Goal: Transaction & Acquisition: Subscribe to service/newsletter

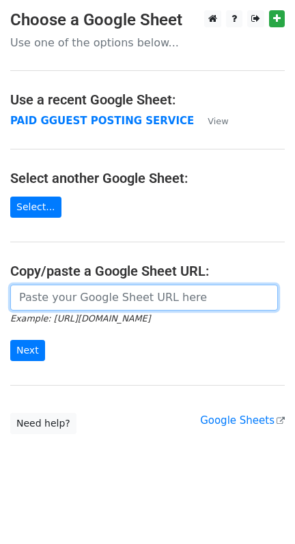
click at [58, 289] on input "url" at bounding box center [143, 297] width 267 height 26
paste input "https://docs.google.com/spreadsheets/d/1tF9gH_ANAjT0ZBRFgEON-6BQoYoYIGuG_SHoNw9…"
type input "https://docs.google.com/spreadsheets/d/1tF9gH_ANAjT0ZBRFgEON-6BQoYoYIGuG_SHoNw9…"
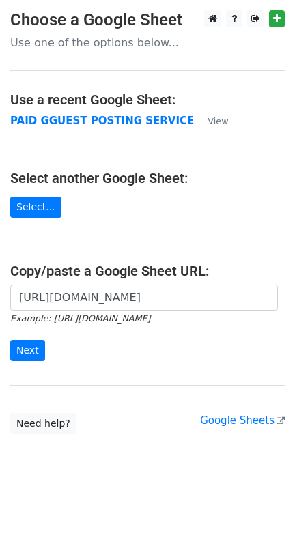
click at [44, 358] on form "https://docs.google.com/spreadsheets/d/1tF9gH_ANAjT0ZBRFgEON-6BQoYoYIGuG_SHoNw9…" at bounding box center [147, 322] width 274 height 76
click at [41, 356] on input "Next" at bounding box center [27, 350] width 35 height 21
drag, startPoint x: 194, startPoint y: 402, endPoint x: 181, endPoint y: 440, distance: 39.7
click at [181, 440] on body "Choose a Google Sheet Use one of the options below... Use a recent Google Sheet…" at bounding box center [147, 249] width 295 height 478
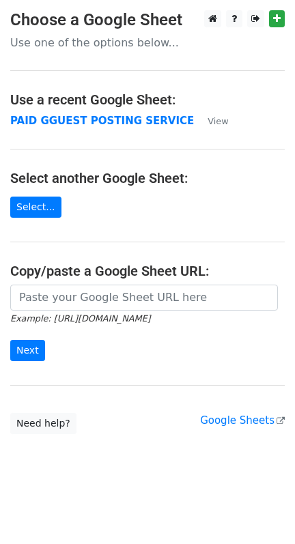
click at [132, 398] on main "Choose a Google Sheet Use one of the options below... Use a recent Google Sheet…" at bounding box center [147, 222] width 295 height 424
click at [139, 19] on h3 "Choose a Google Sheet" at bounding box center [147, 20] width 274 height 20
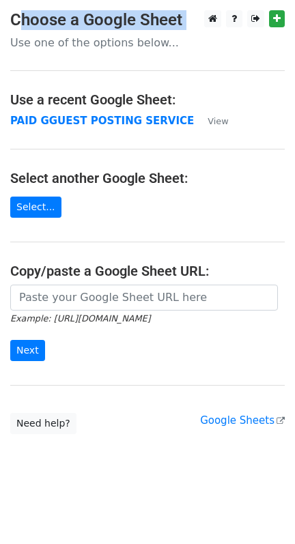
click at [139, 19] on h3 "Choose a Google Sheet" at bounding box center [147, 20] width 274 height 20
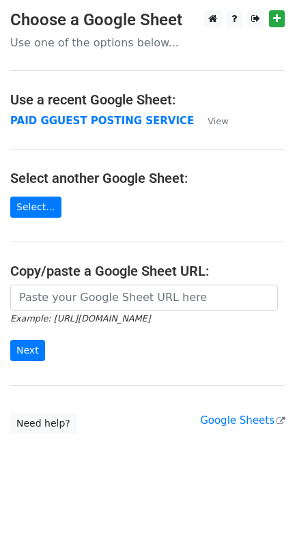
click at [130, 48] on main "Choose a Google Sheet Use one of the options below... Use a recent Google Sheet…" at bounding box center [147, 222] width 295 height 424
click at [123, 46] on p "Use one of the options below..." at bounding box center [147, 42] width 274 height 14
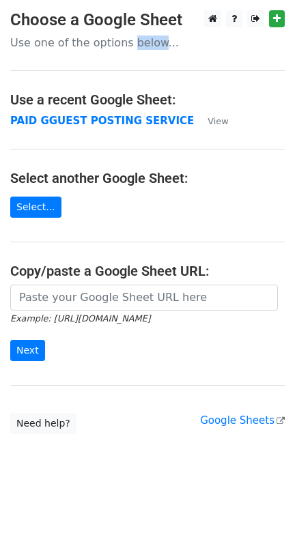
click at [123, 46] on p "Use one of the options below..." at bounding box center [147, 42] width 274 height 14
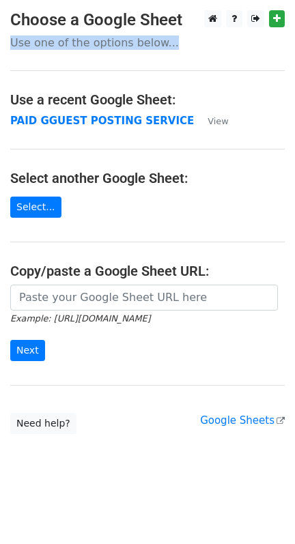
click at [123, 46] on p "Use one of the options below..." at bounding box center [147, 42] width 274 height 14
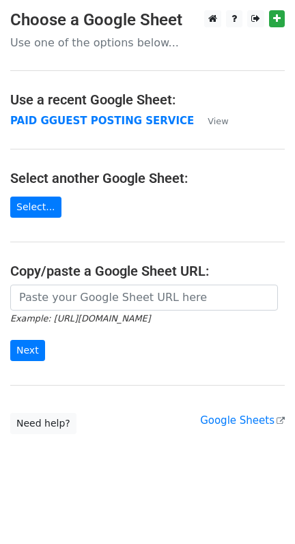
click at [123, 46] on p "Use one of the options below..." at bounding box center [147, 42] width 274 height 14
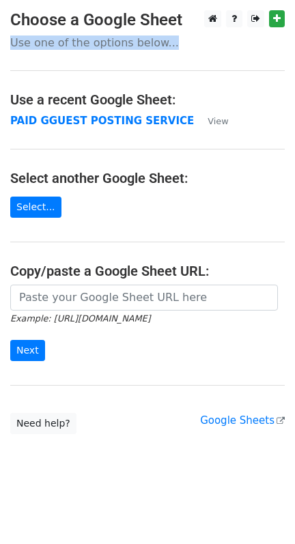
click at [123, 46] on p "Use one of the options below..." at bounding box center [147, 42] width 274 height 14
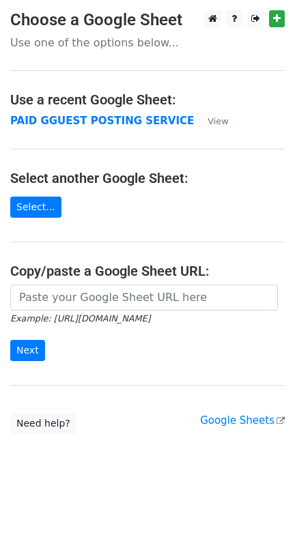
click at [123, 46] on p "Use one of the options below..." at bounding box center [147, 42] width 274 height 14
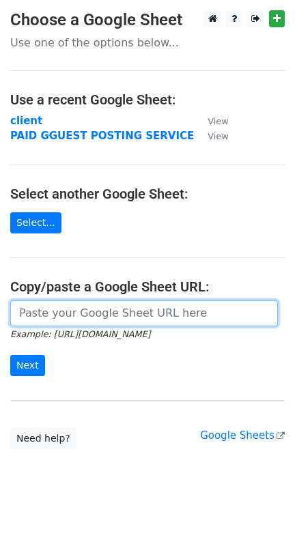
click at [15, 322] on input "url" at bounding box center [143, 313] width 267 height 26
click at [41, 321] on input "url" at bounding box center [143, 313] width 267 height 26
paste input "lch003003@gmail.com cathychan@raysync.io thetreatmentspecialist@gmail.com inqui…"
type input "lch003003@gmail.com cathychan@raysync.io thetreatmentspecialist@gmail.com inqui…"
paste input "https://docs.google.com/spreadsheets/d/1tF9gH_ANAjT0ZBRFgEON-6BQoYoYIGuG_SHoNw9…"
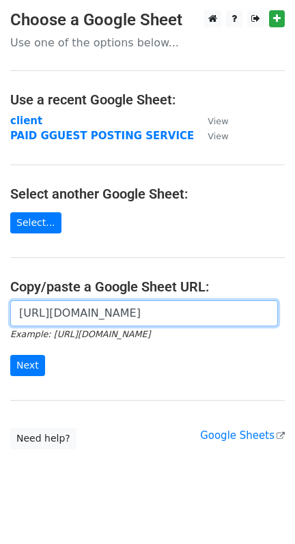
scroll to position [0, 322]
type input "https://docs.google.com/spreadsheets/d/1tF9gH_ANAjT0ZBRFgEON-6BQoYoYIGuG_SHoNw9…"
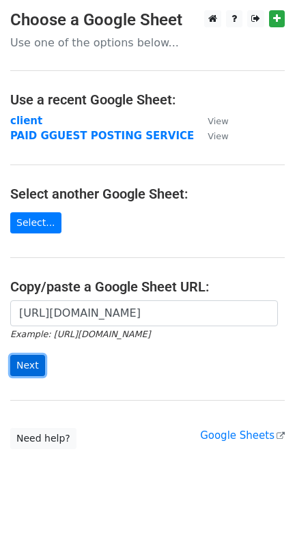
click at [27, 366] on input "Next" at bounding box center [27, 365] width 35 height 21
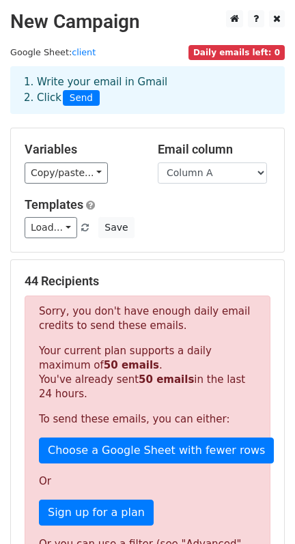
click at [202, 389] on p "Your current plan supports a daily maximum of 50 emails . You've already sent 5…" at bounding box center [147, 372] width 217 height 57
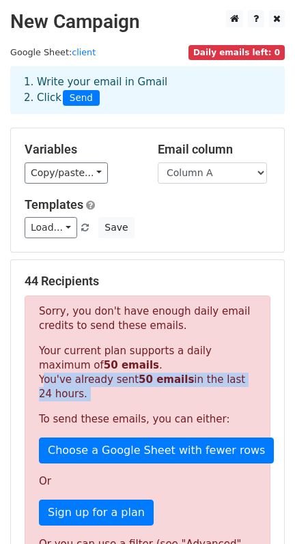
click at [202, 389] on p "Your current plan supports a daily maximum of 50 emails . You've already sent 5…" at bounding box center [147, 372] width 217 height 57
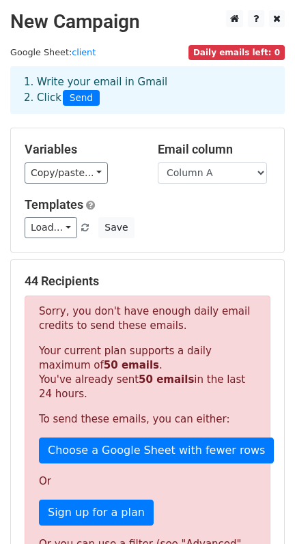
click at [186, 407] on div "Sorry, you don't have enough daily email credits to send these emails. Your cur…" at bounding box center [148, 438] width 246 height 287
click at [181, 417] on p "To send these emails, you can either:" at bounding box center [147, 419] width 217 height 14
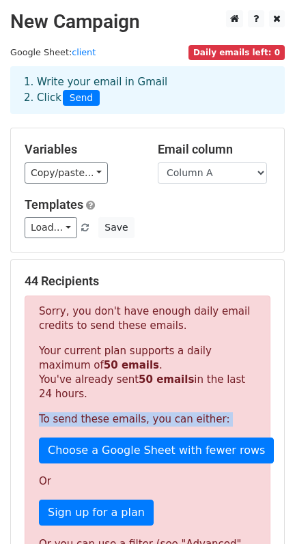
click at [181, 417] on p "To send these emails, you can either:" at bounding box center [147, 419] width 217 height 14
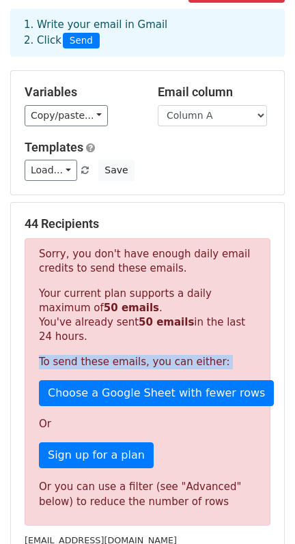
scroll to position [60, 0]
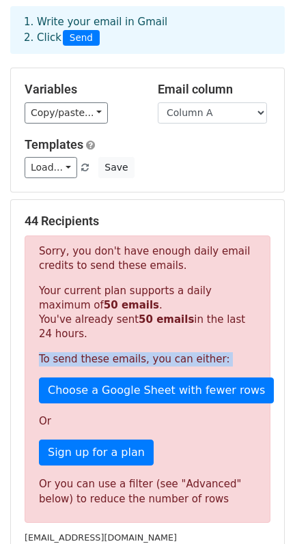
click at [194, 449] on p "Sign up for a plan" at bounding box center [147, 452] width 217 height 26
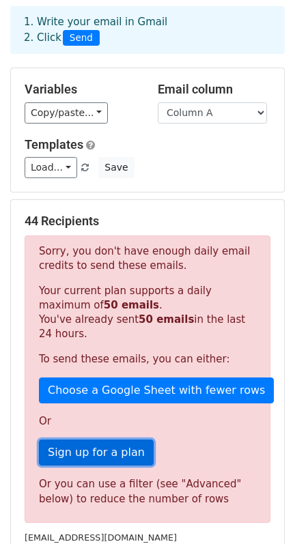
click at [113, 452] on link "Sign up for a plan" at bounding box center [96, 452] width 115 height 26
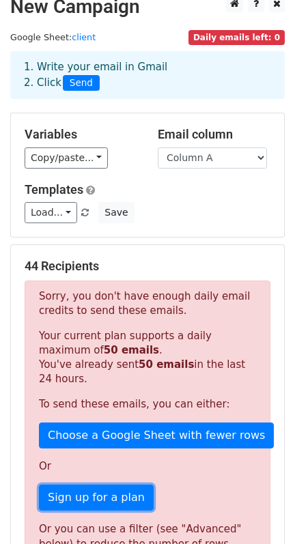
scroll to position [0, 0]
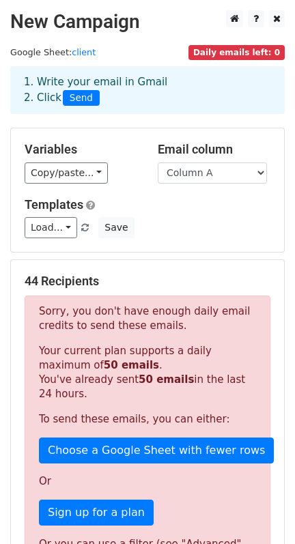
click at [132, 20] on h2 "New Campaign" at bounding box center [147, 21] width 274 height 23
